Goal: Information Seeking & Learning: Learn about a topic

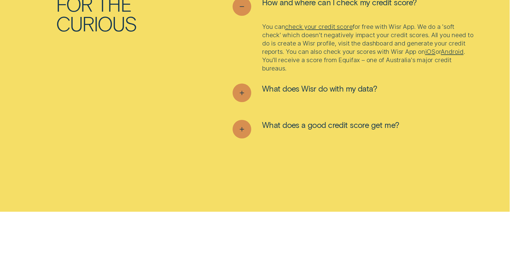
scroll to position [2307, 0]
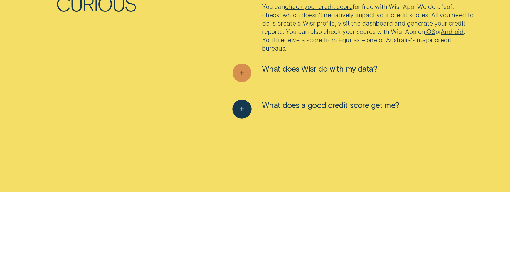
click at [243, 109] on icon "See more" at bounding box center [241, 109] width 9 height 9
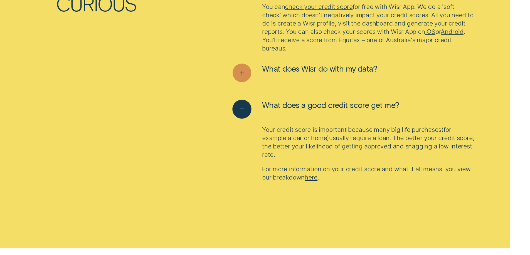
click at [243, 109] on icon "See less" at bounding box center [241, 109] width 9 height 9
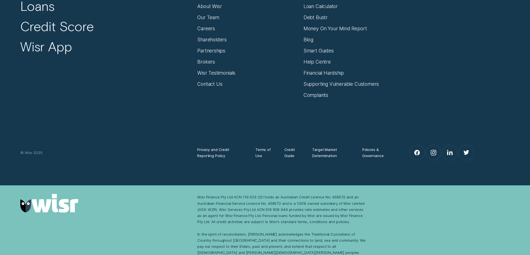
scroll to position [2901, 0]
